Goal: Task Accomplishment & Management: Use online tool/utility

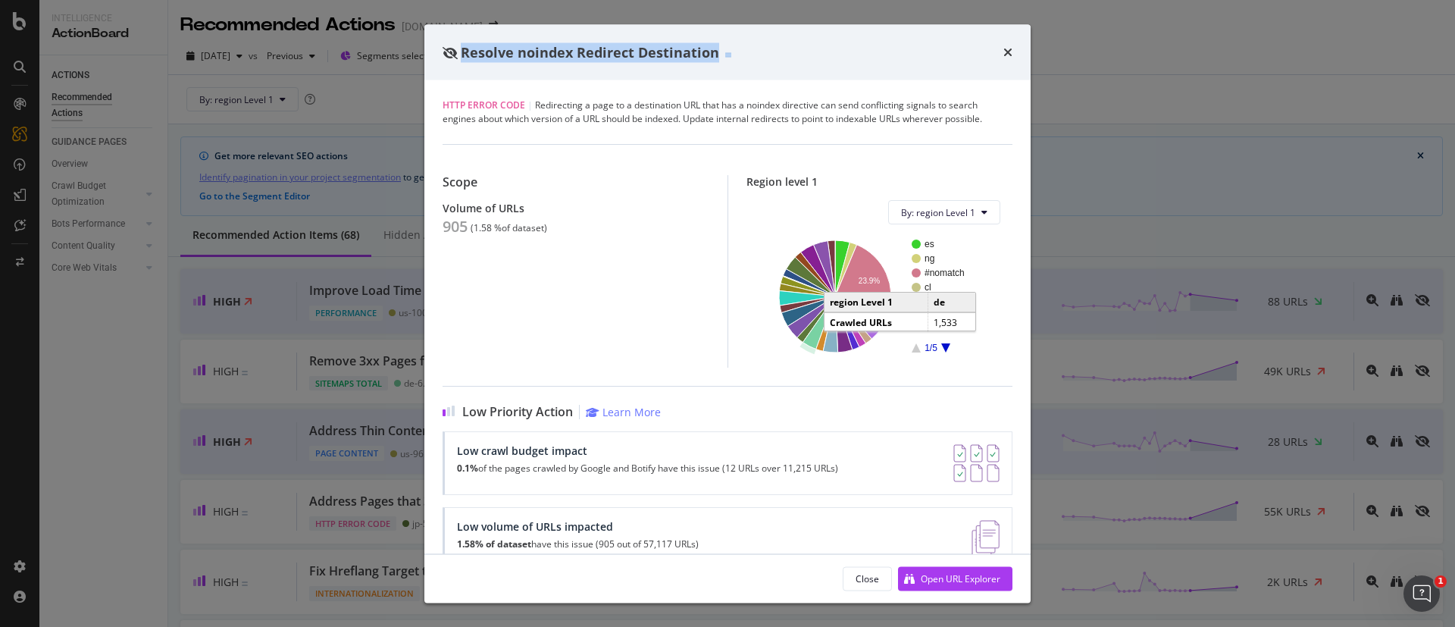
scroll to position [2273, 0]
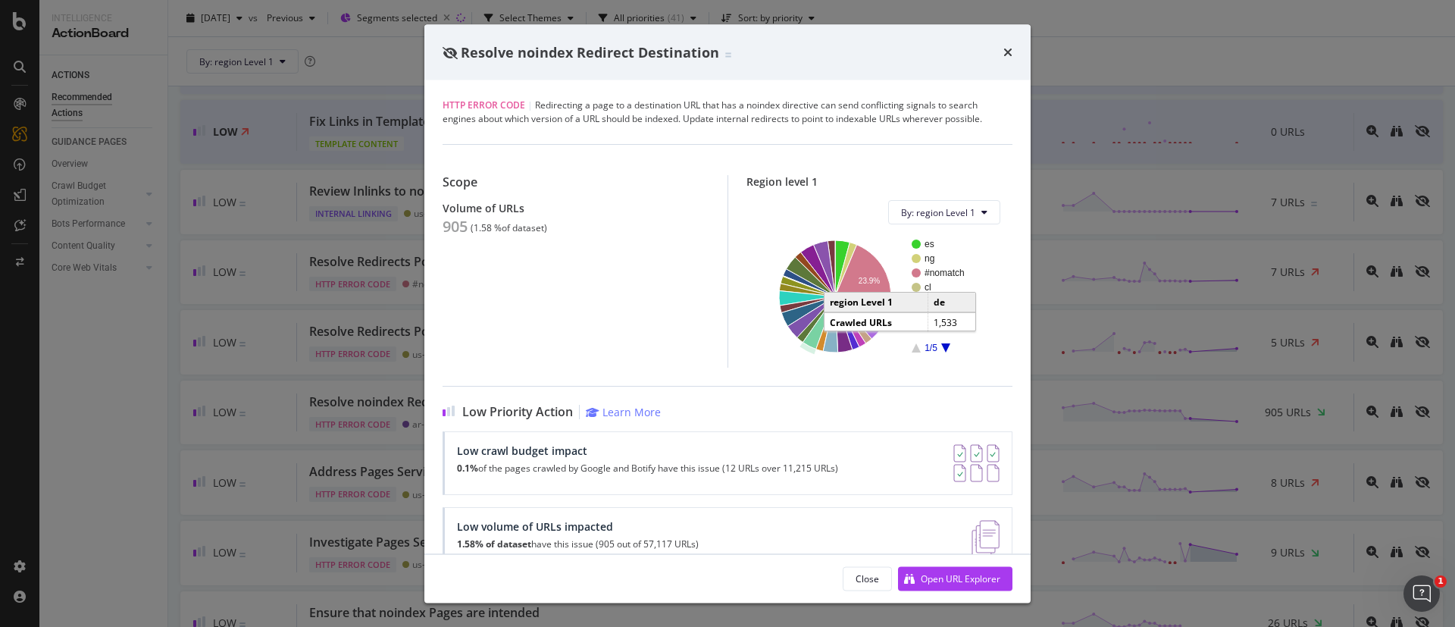
click at [999, 49] on div "Resolve noindex Redirect Destination" at bounding box center [727, 52] width 570 height 20
click at [1008, 52] on icon "times" at bounding box center [1007, 52] width 9 height 12
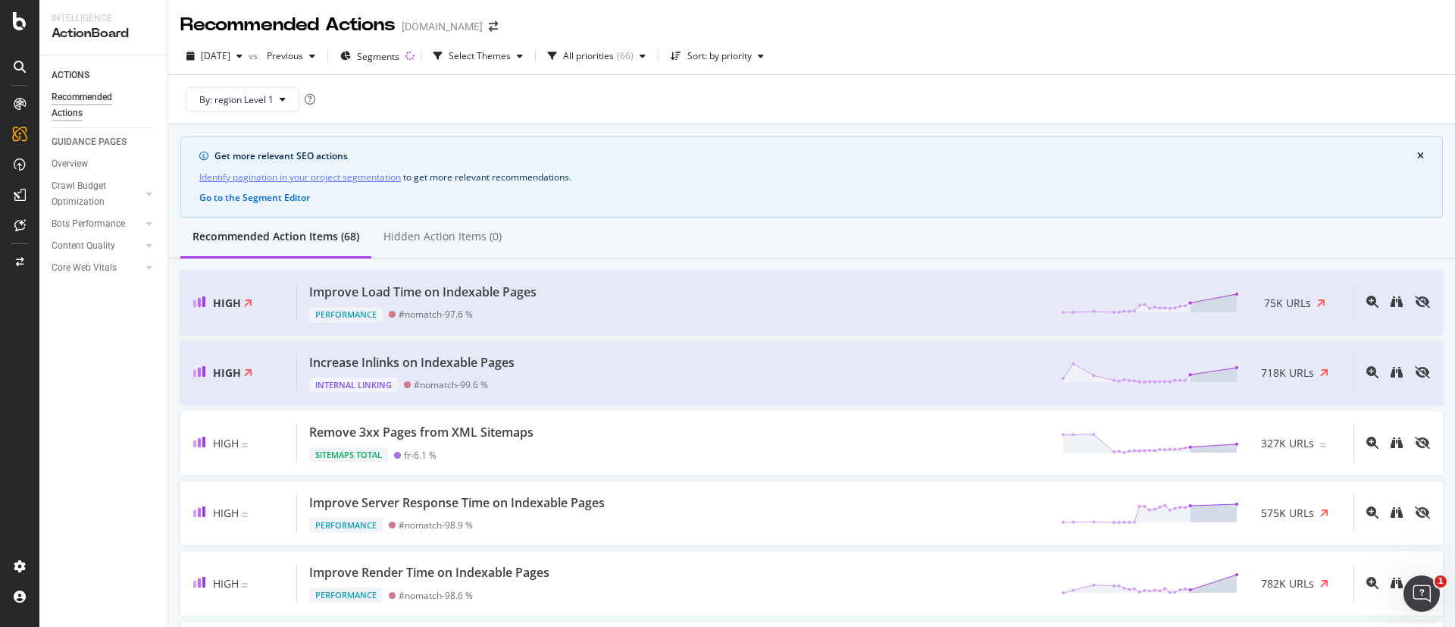
scroll to position [114, 0]
